Goal: Book appointment/travel/reservation

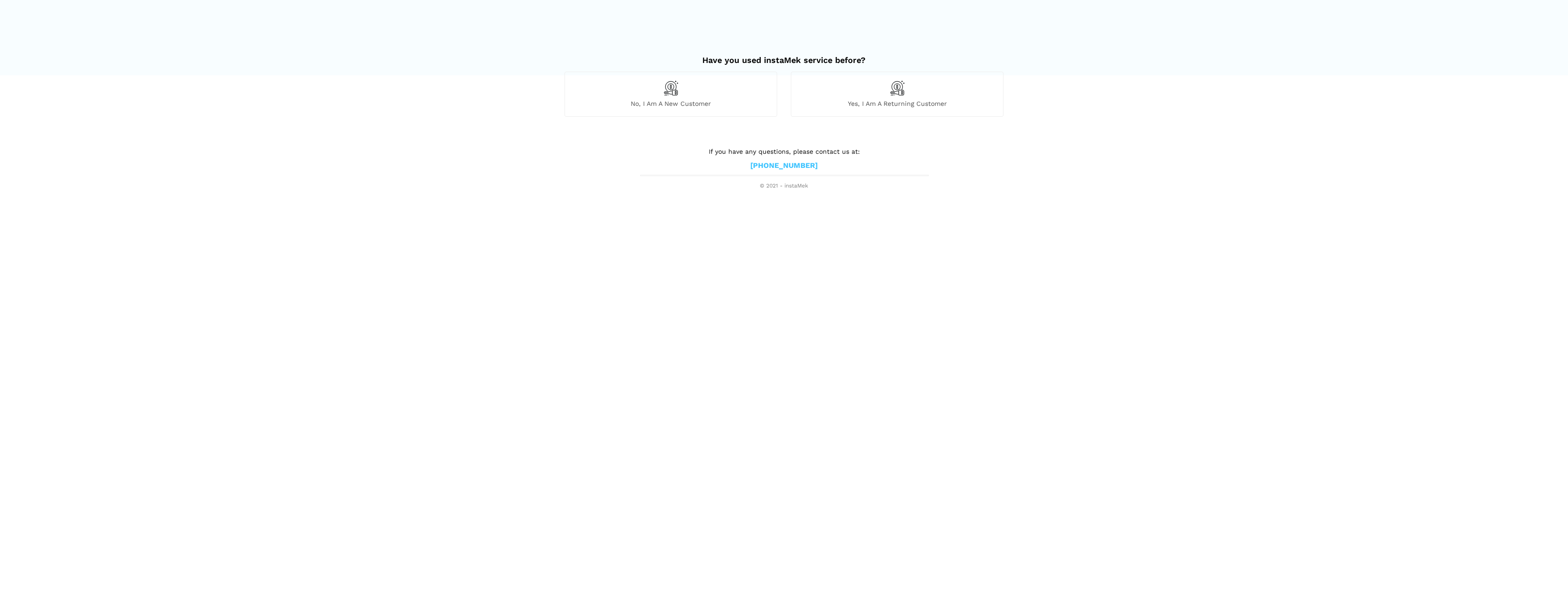
click at [665, 88] on img at bounding box center [670, 88] width 15 height 15
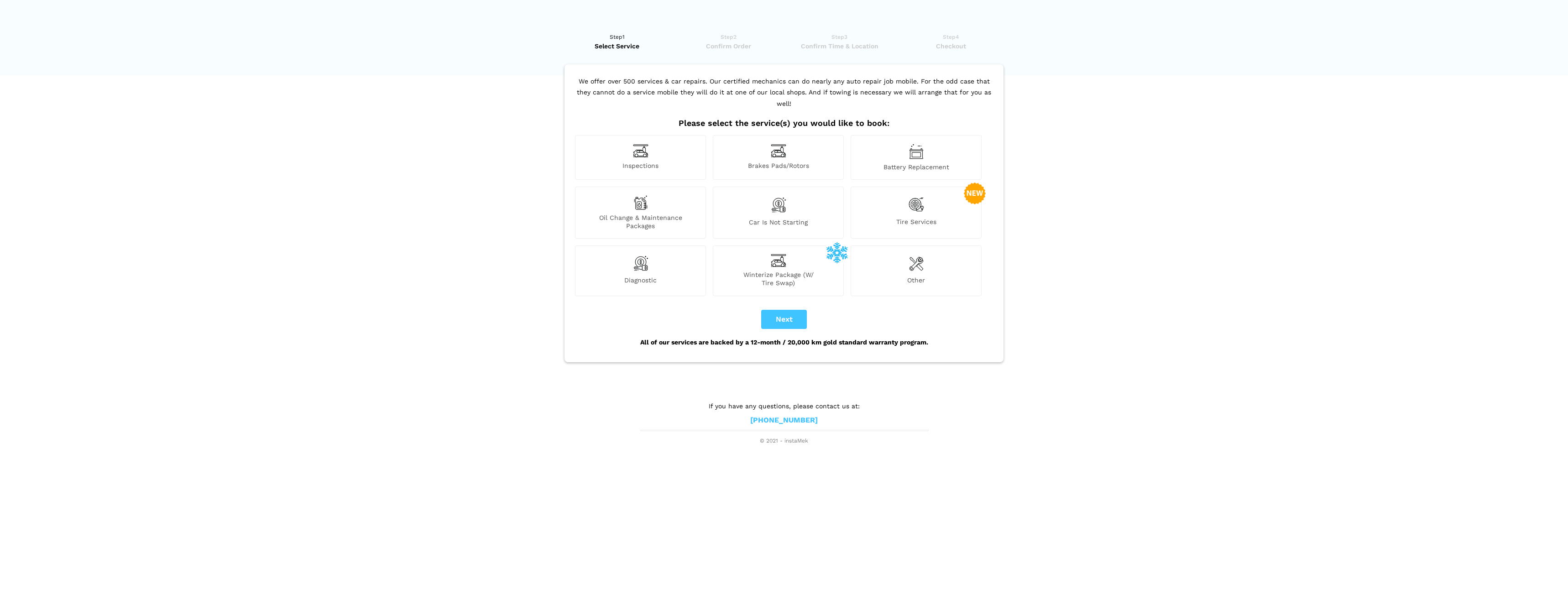
click at [774, 271] on span "Winterize Package (W/ Tire Swap)" at bounding box center [779, 279] width 130 height 16
click at [782, 310] on button "Next" at bounding box center [784, 319] width 46 height 19
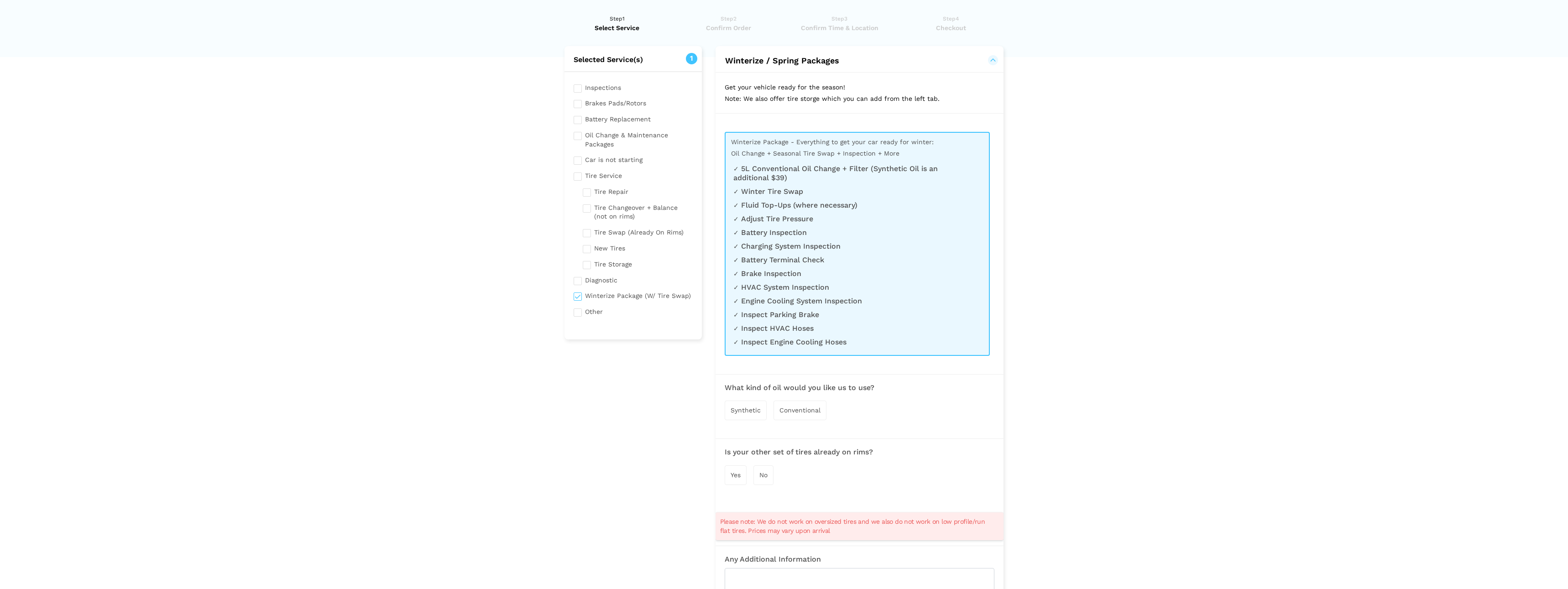
scroll to position [18, 0]
click at [577, 293] on input "checkbox" at bounding box center [633, 295] width 119 height 12
checkbox input "false"
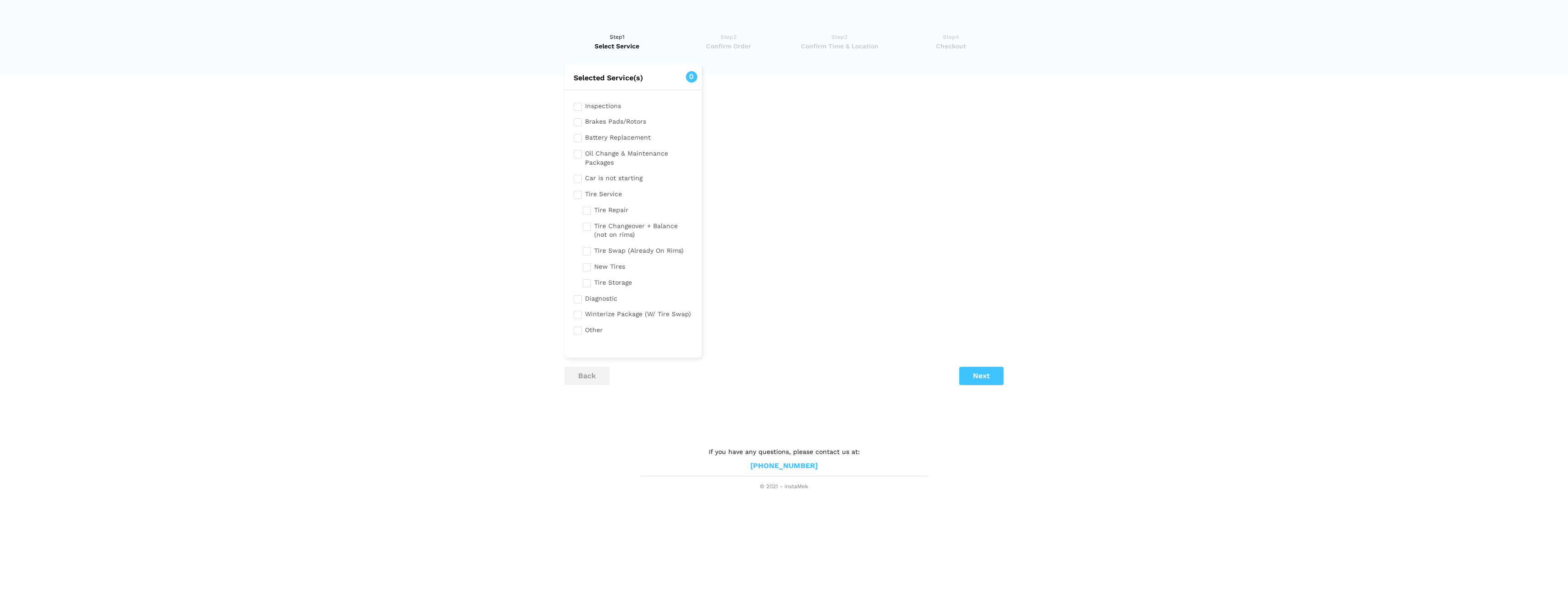
click at [587, 250] on input "checkbox" at bounding box center [637, 249] width 110 height 12
checkbox input "true"
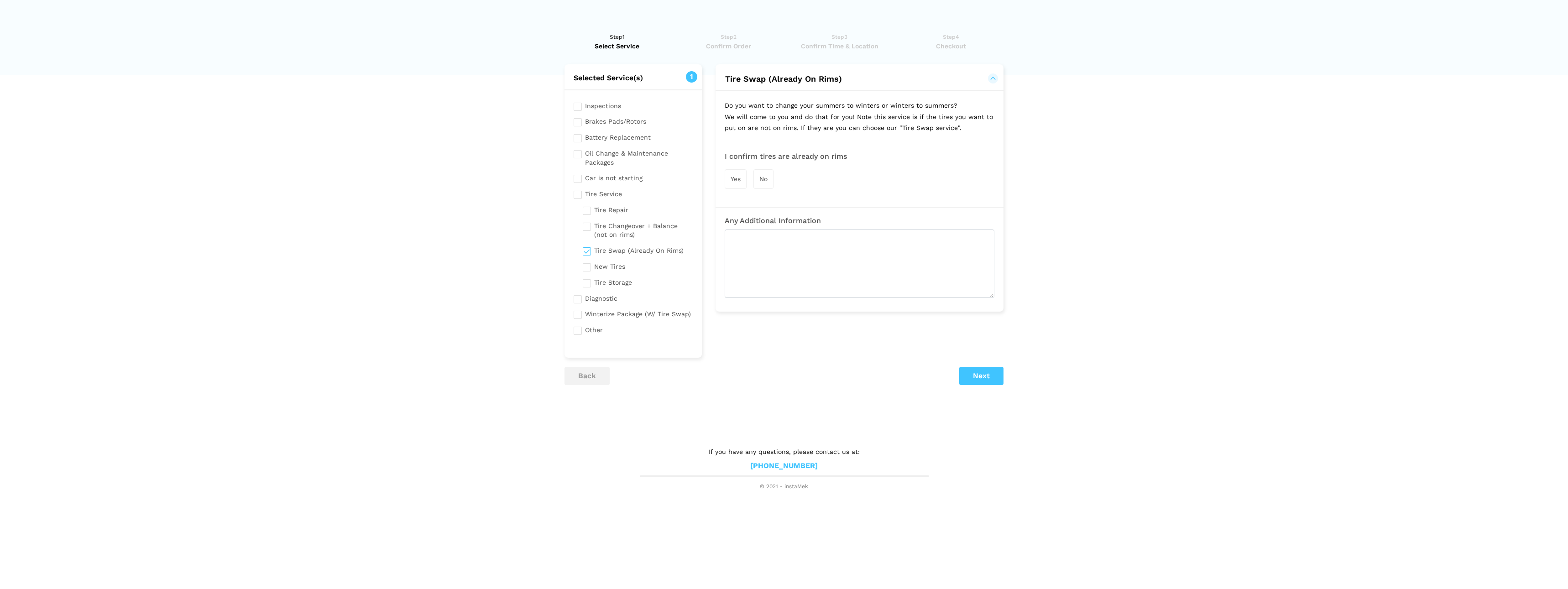
click at [737, 176] on span "Yes" at bounding box center [735, 179] width 10 height 7
click at [765, 239] on textarea at bounding box center [859, 265] width 270 height 68
click at [819, 239] on textarea "We have two cars to chageover" at bounding box center [859, 265] width 270 height 68
type textarea "We have two cars to changeover"
click at [587, 284] on input "checkbox" at bounding box center [637, 282] width 110 height 12
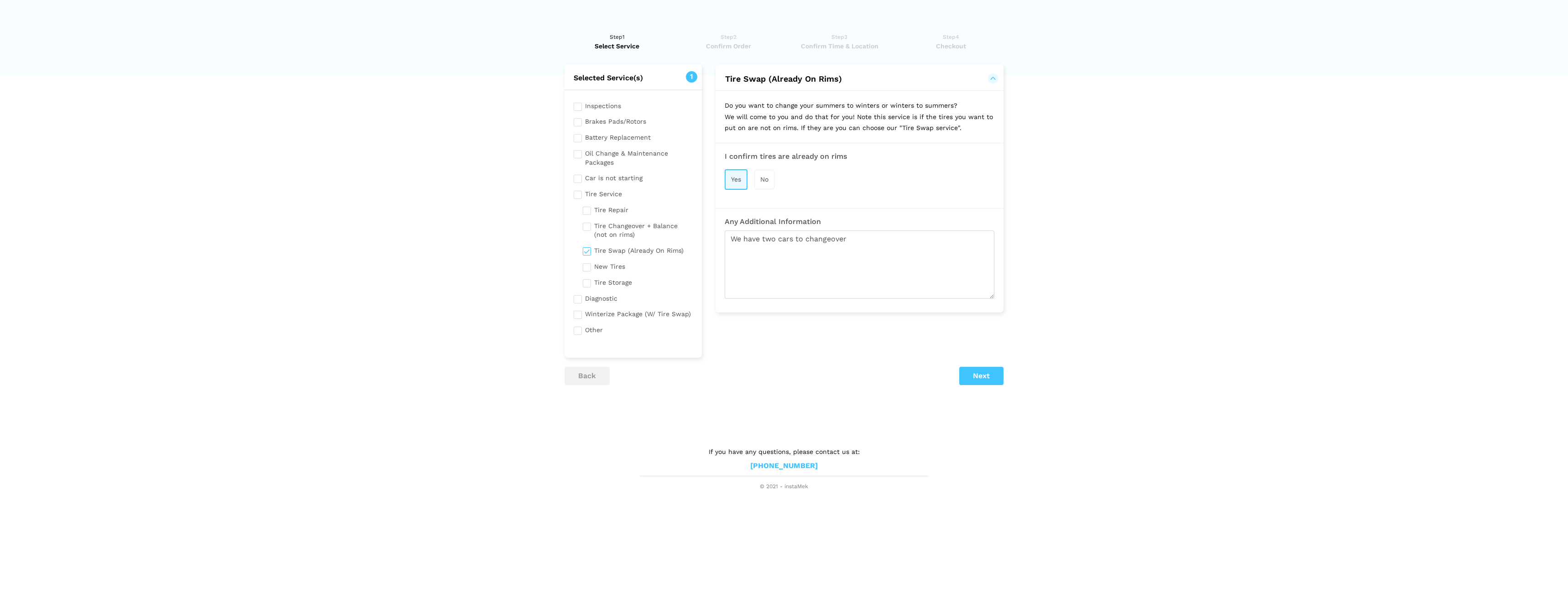
checkbox input "true"
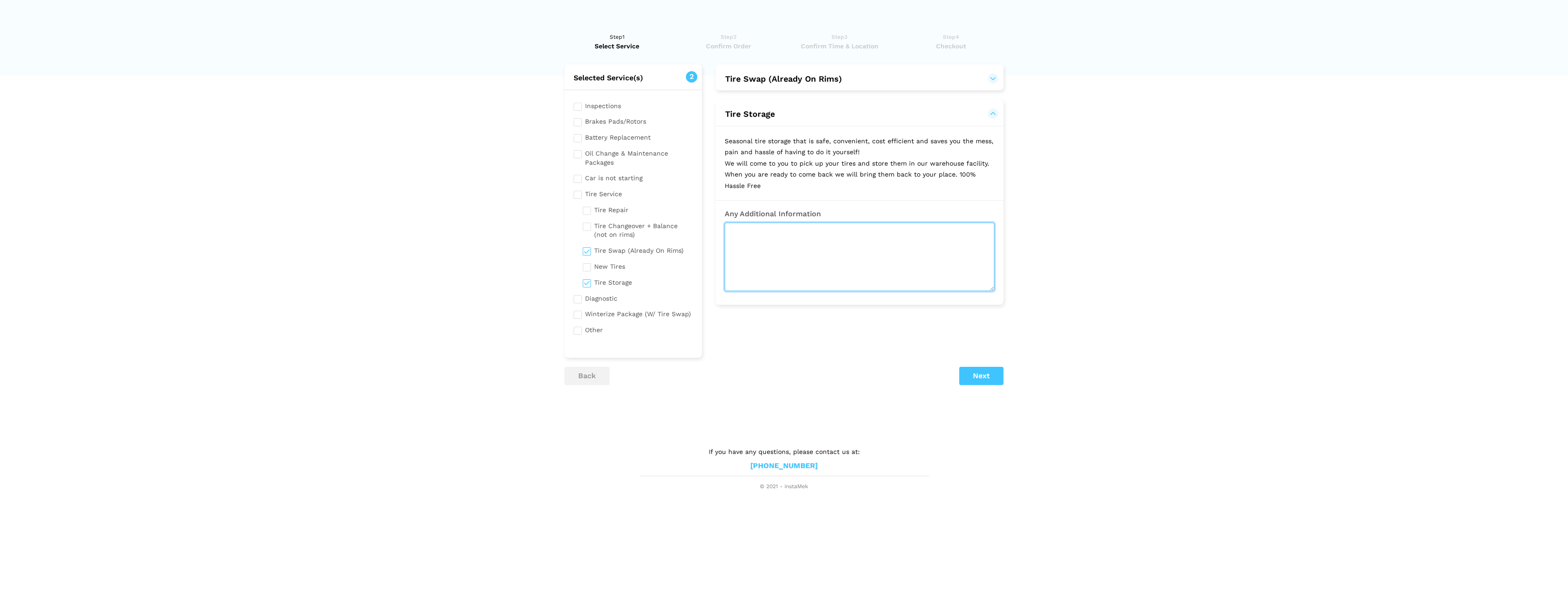
click at [777, 243] on textarea at bounding box center [859, 257] width 270 height 68
type textarea "We have two cars to changeover in [GEOGRAPHIC_DATA] on the Lake"
click at [981, 373] on button "Next" at bounding box center [981, 376] width 44 height 18
drag, startPoint x: 980, startPoint y: 380, endPoint x: 967, endPoint y: 380, distance: 13.0
click at [980, 380] on button "Next" at bounding box center [981, 376] width 44 height 18
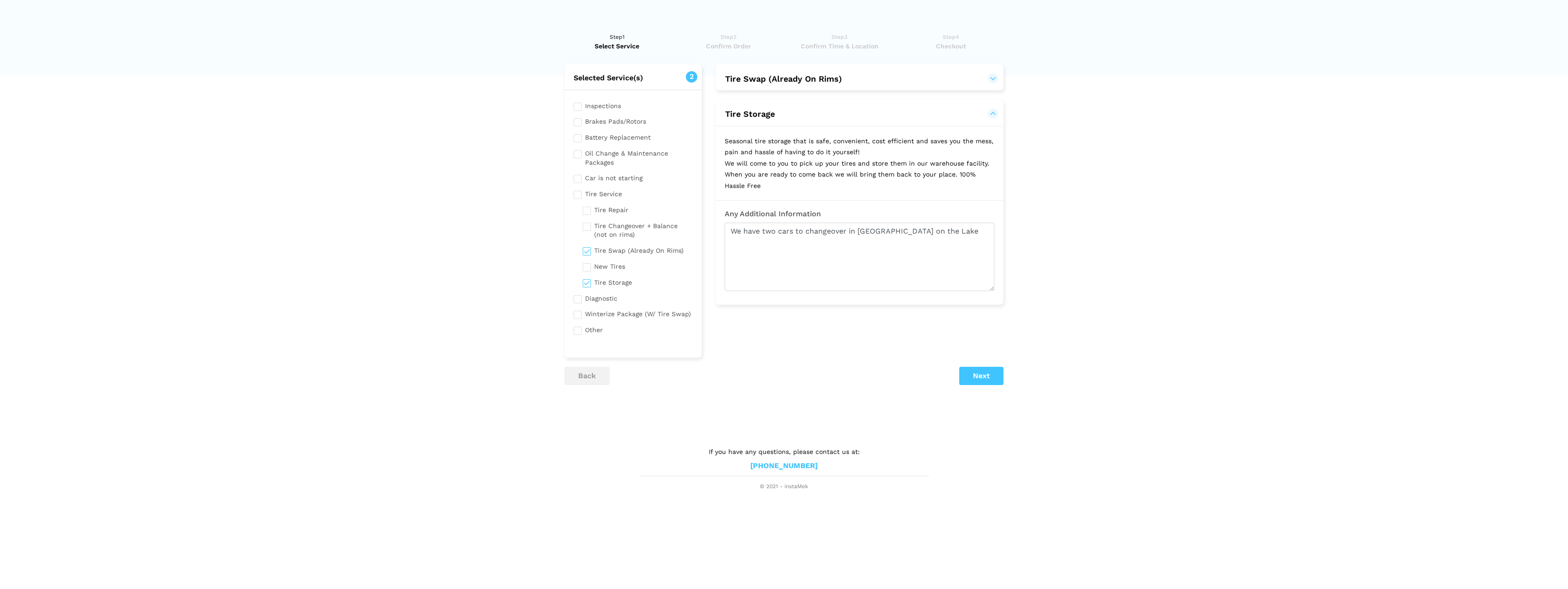
click at [777, 83] on button "Tire Swap (Already On Rims)" at bounding box center [859, 79] width 270 height 11
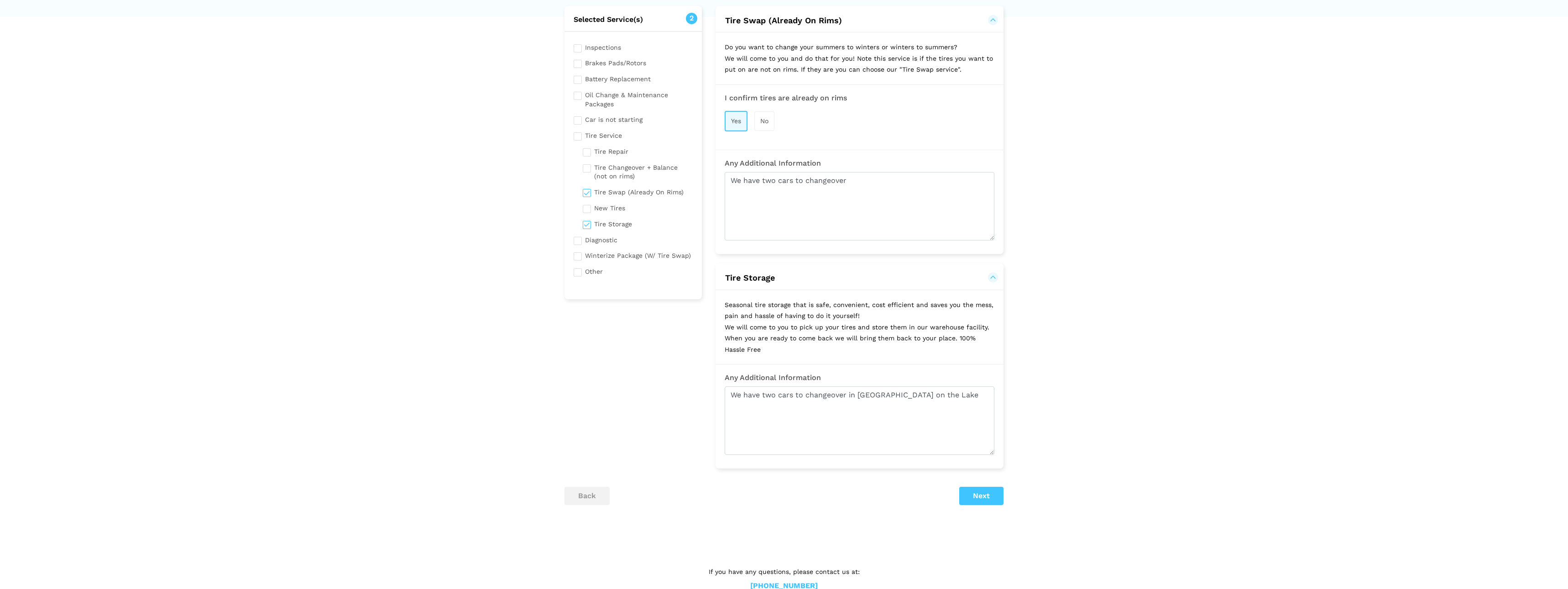
scroll to position [80, 0]
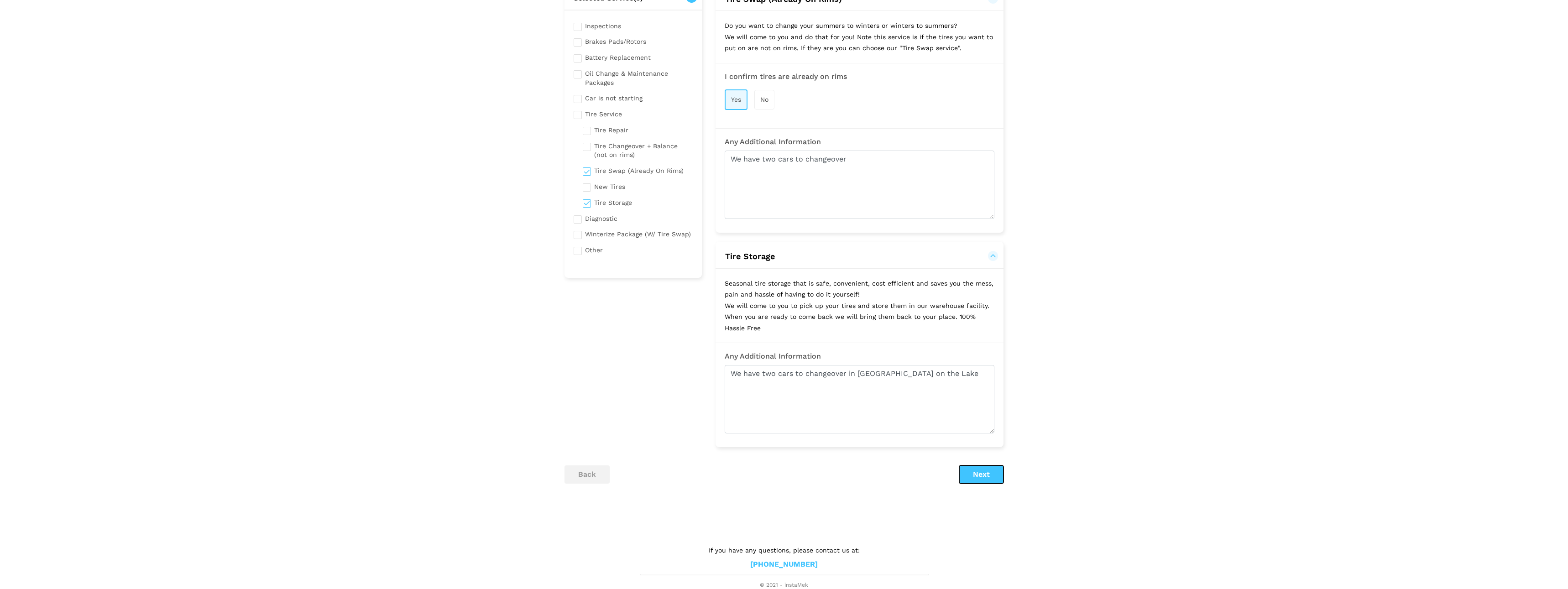
click at [983, 471] on button "Next" at bounding box center [981, 475] width 44 height 18
click at [985, 470] on button "Next" at bounding box center [981, 475] width 44 height 18
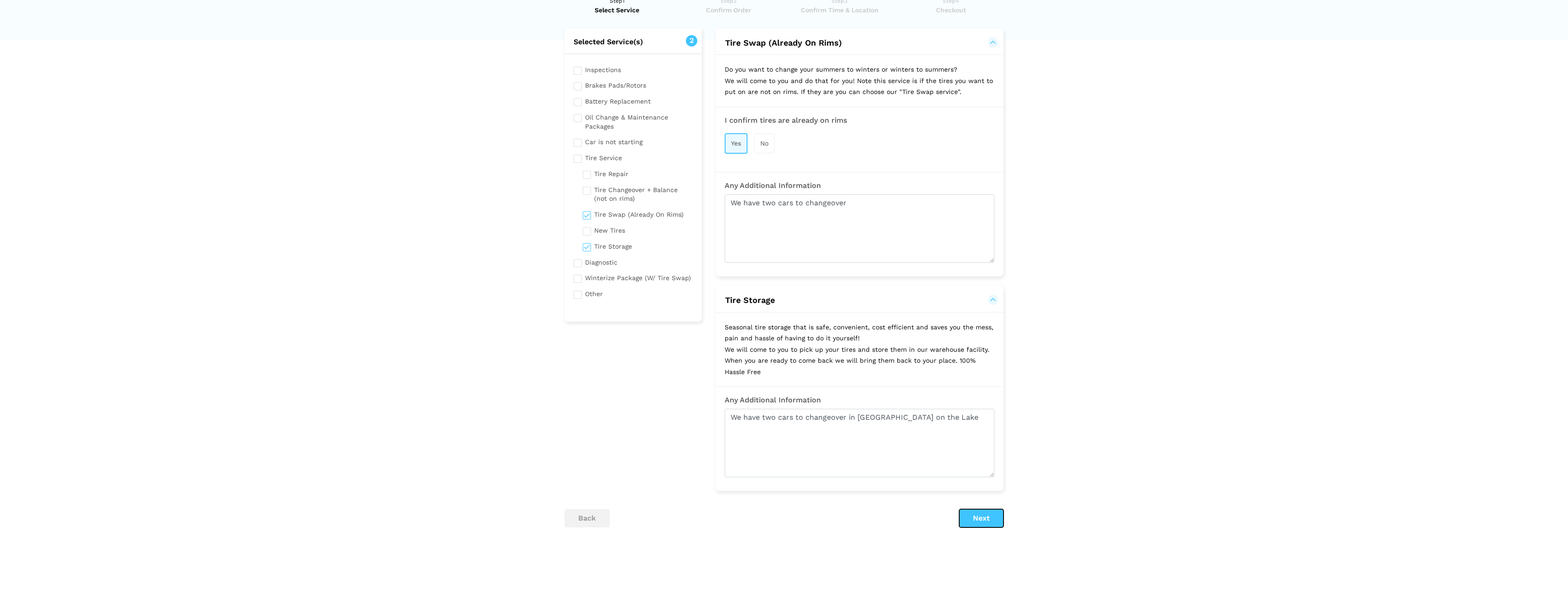
scroll to position [0, 0]
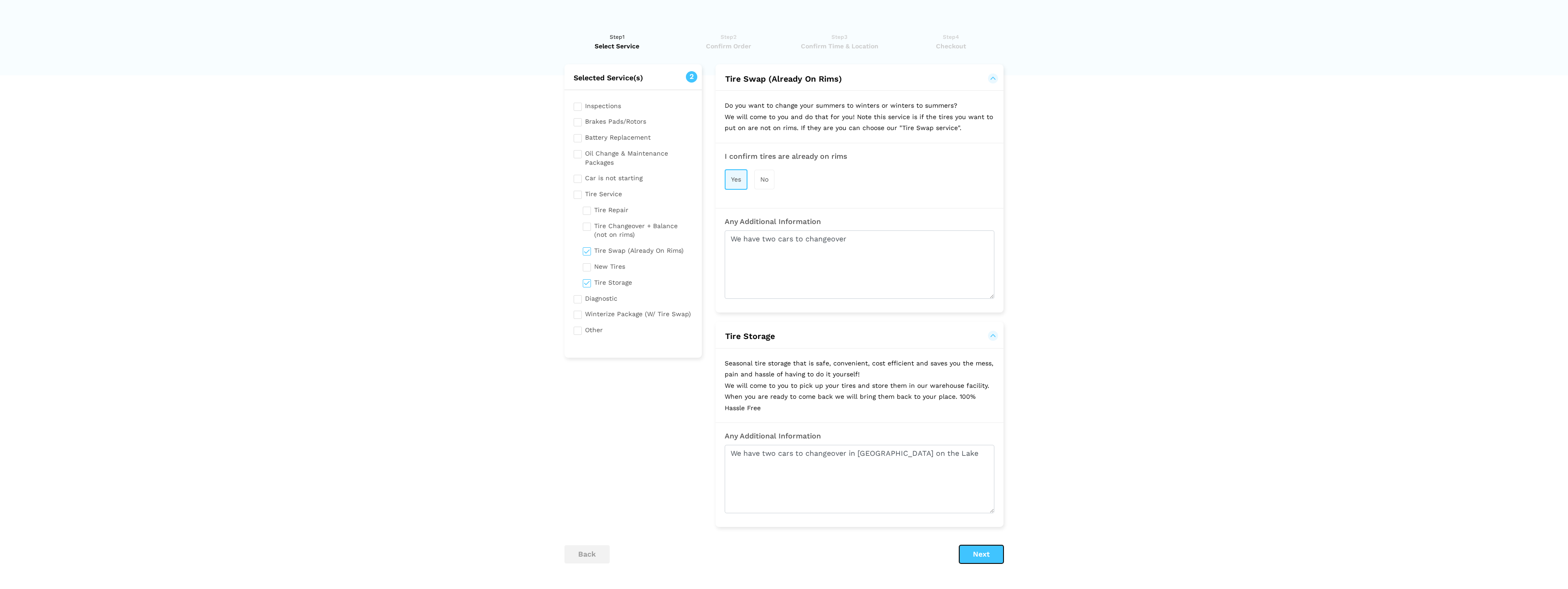
click at [985, 552] on button "Next" at bounding box center [981, 554] width 44 height 18
drag, startPoint x: 903, startPoint y: 453, endPoint x: 720, endPoint y: 436, distance: 183.8
click at [720, 436] on div "Any Additional Information We have two cars to changeover in [GEOGRAPHIC_DATA] …" at bounding box center [859, 472] width 288 height 81
click at [1101, 478] on lik "Have you used instaMek service before? No, I am a new customer Yes, I am a retu…" at bounding box center [784, 346] width 1568 height 646
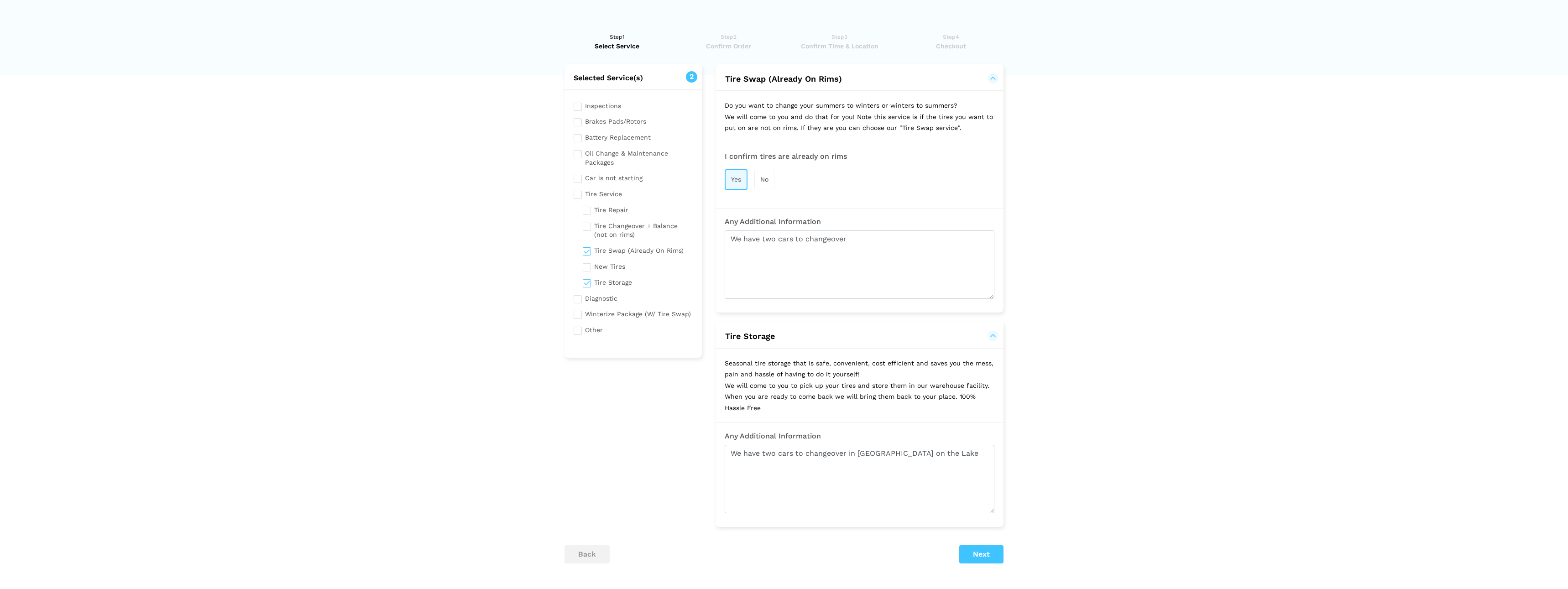
scroll to position [80, 0]
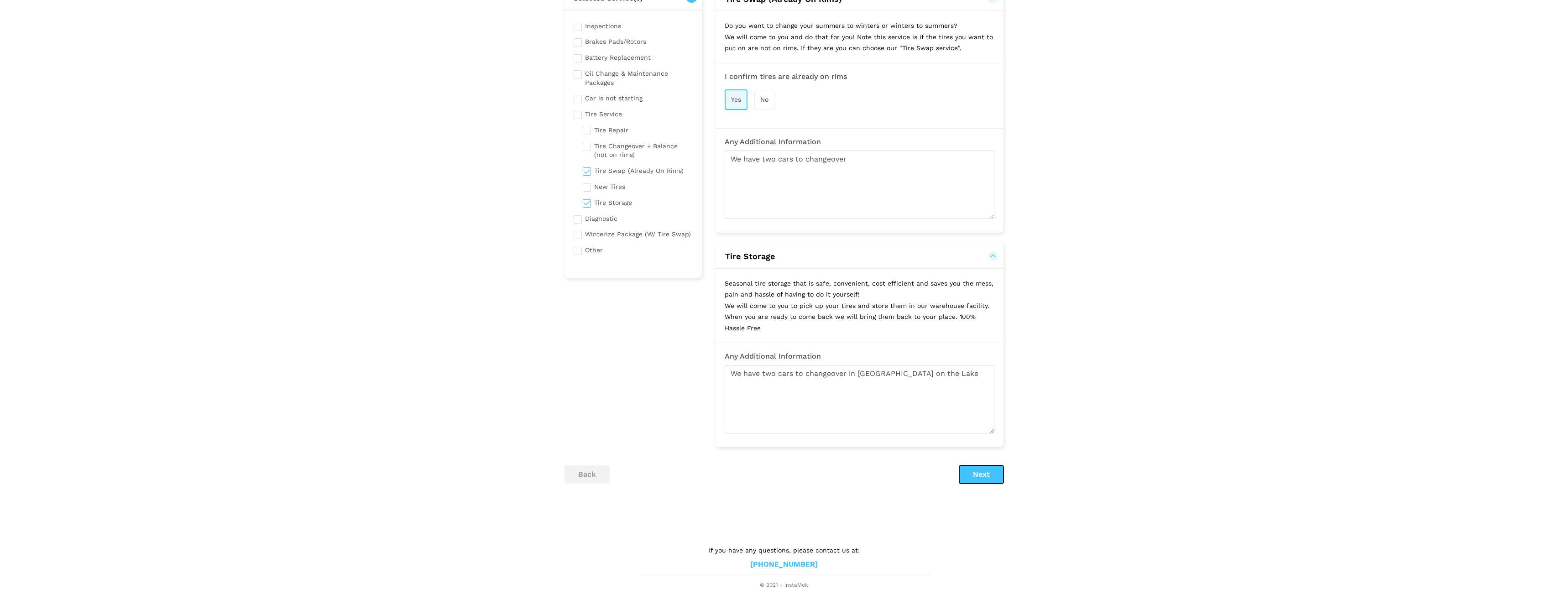
click at [976, 475] on button "Next" at bounding box center [981, 475] width 44 height 18
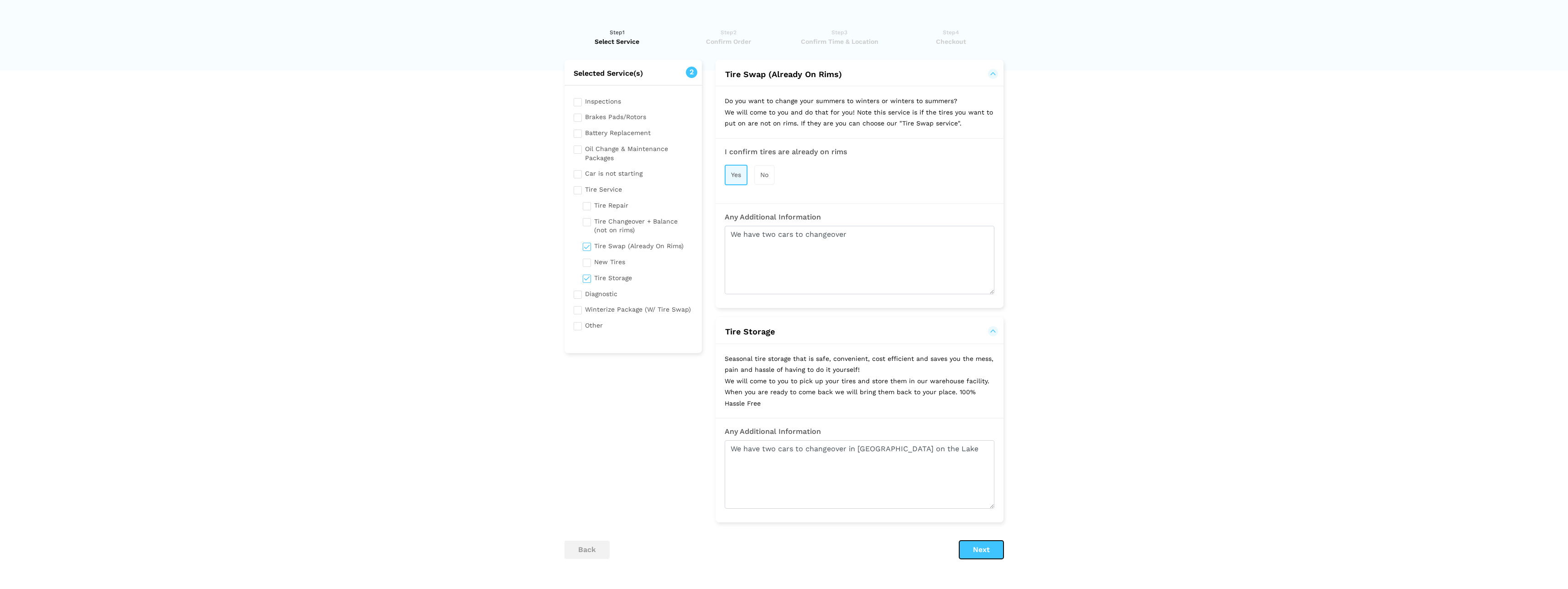
scroll to position [0, 0]
click at [724, 170] on div "I confirm tires are already on rims Yes No" at bounding box center [859, 173] width 288 height 43
click at [729, 173] on div "Yes" at bounding box center [736, 179] width 23 height 21
click at [738, 178] on span "Yes" at bounding box center [735, 179] width 10 height 7
click at [987, 554] on button "Next" at bounding box center [981, 554] width 44 height 18
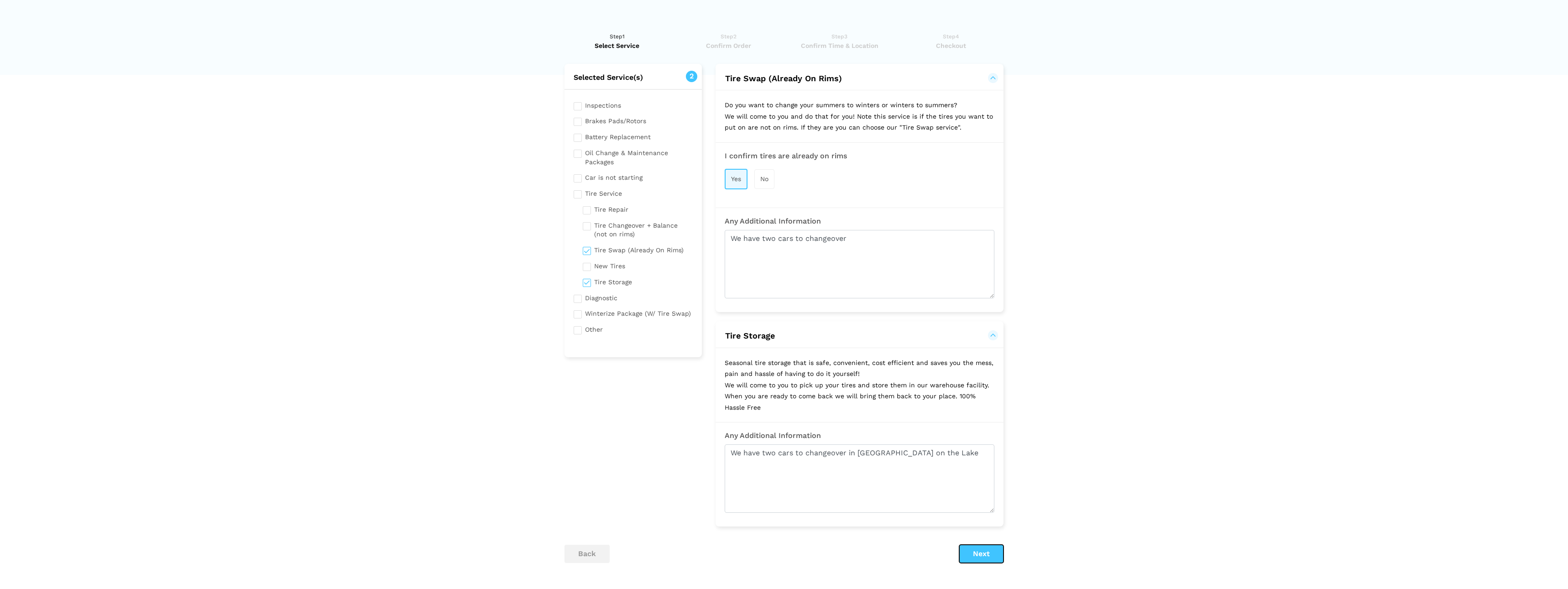
scroll to position [1, 0]
click at [971, 553] on button "Next" at bounding box center [981, 554] width 44 height 18
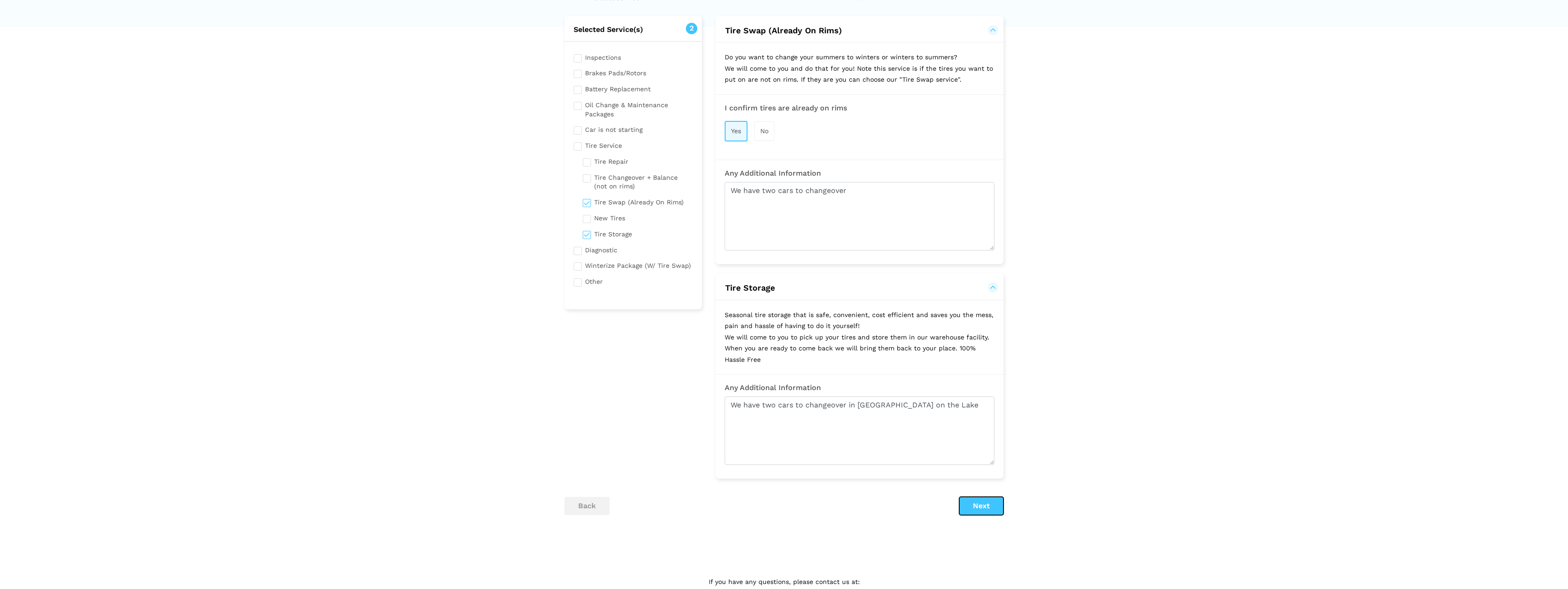
scroll to position [0, 0]
